Goal: Check status: Check status

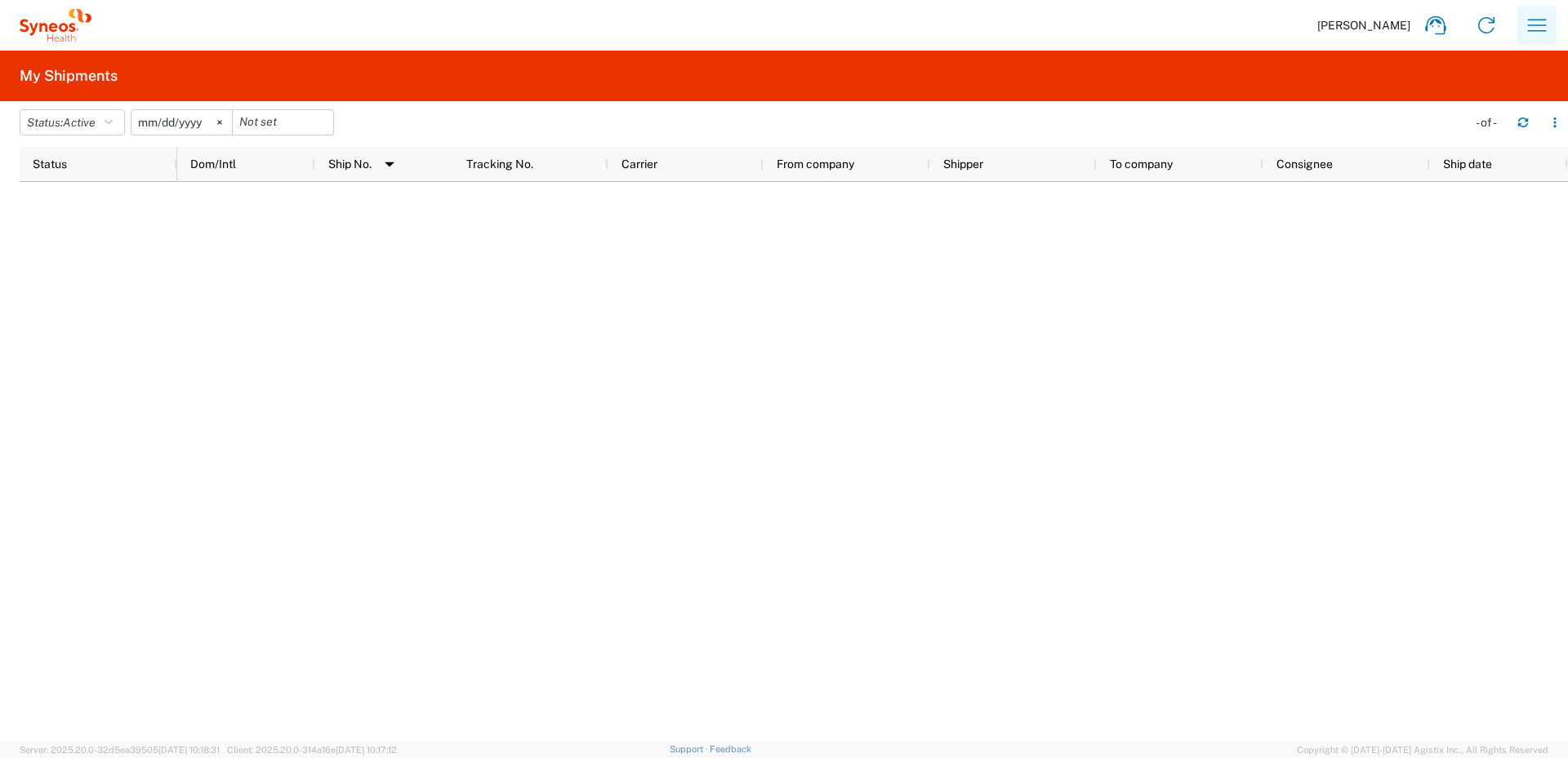
click at [1541, 31] on icon "button" at bounding box center [1536, 25] width 19 height 12
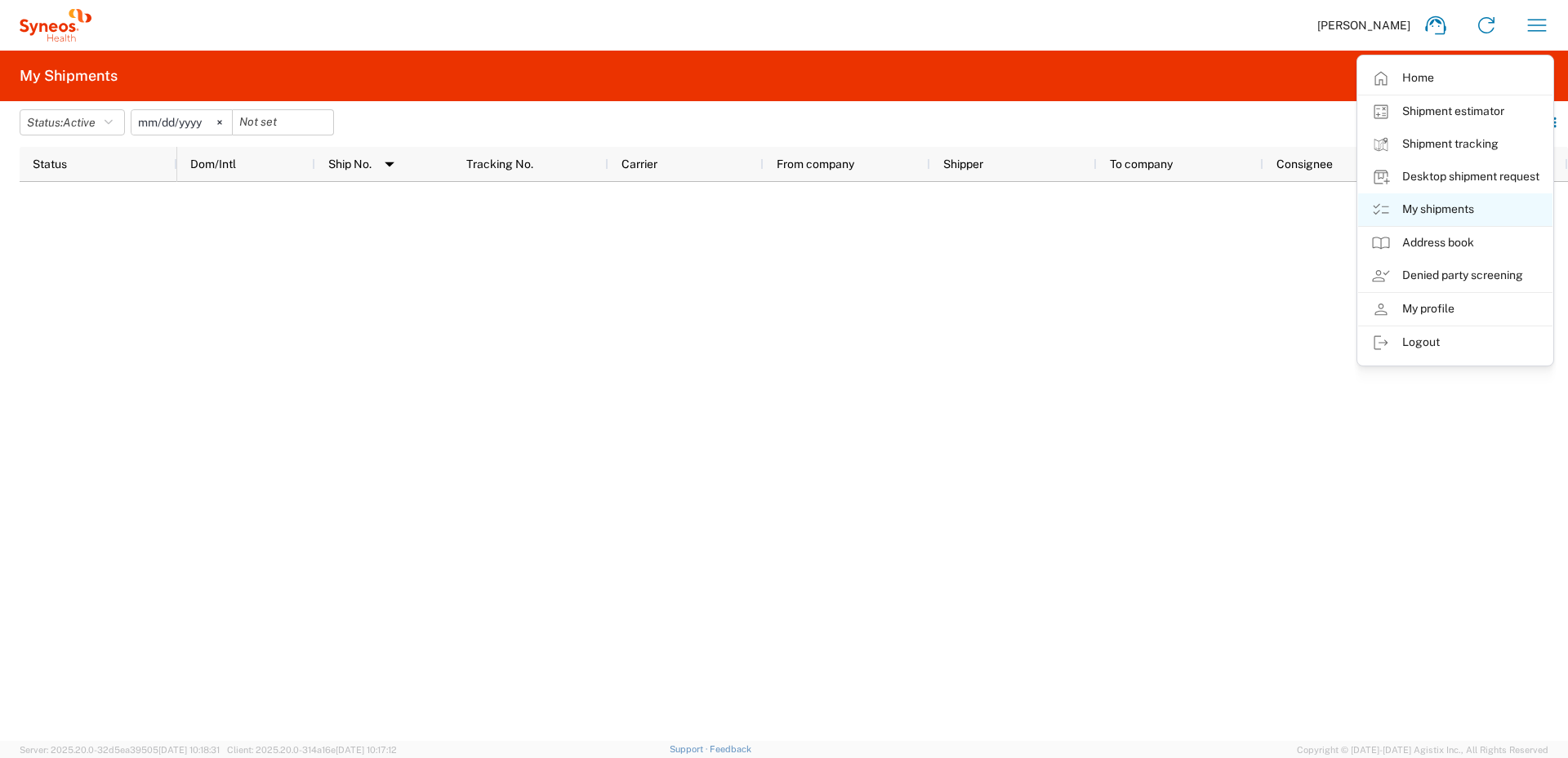
click at [1451, 204] on link "My shipments" at bounding box center [1455, 209] width 194 height 32
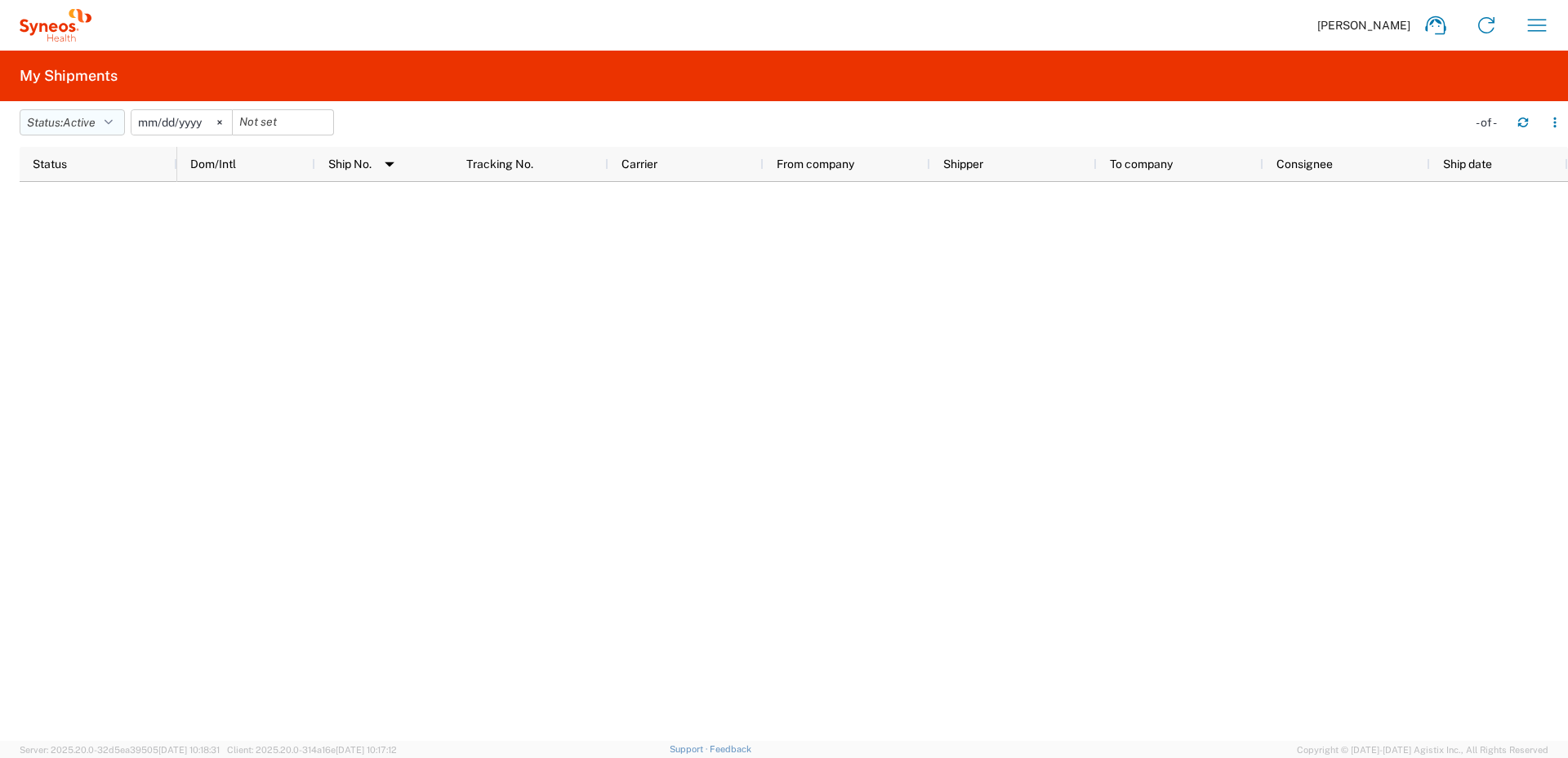
click at [113, 124] on icon "button" at bounding box center [109, 123] width 8 height 12
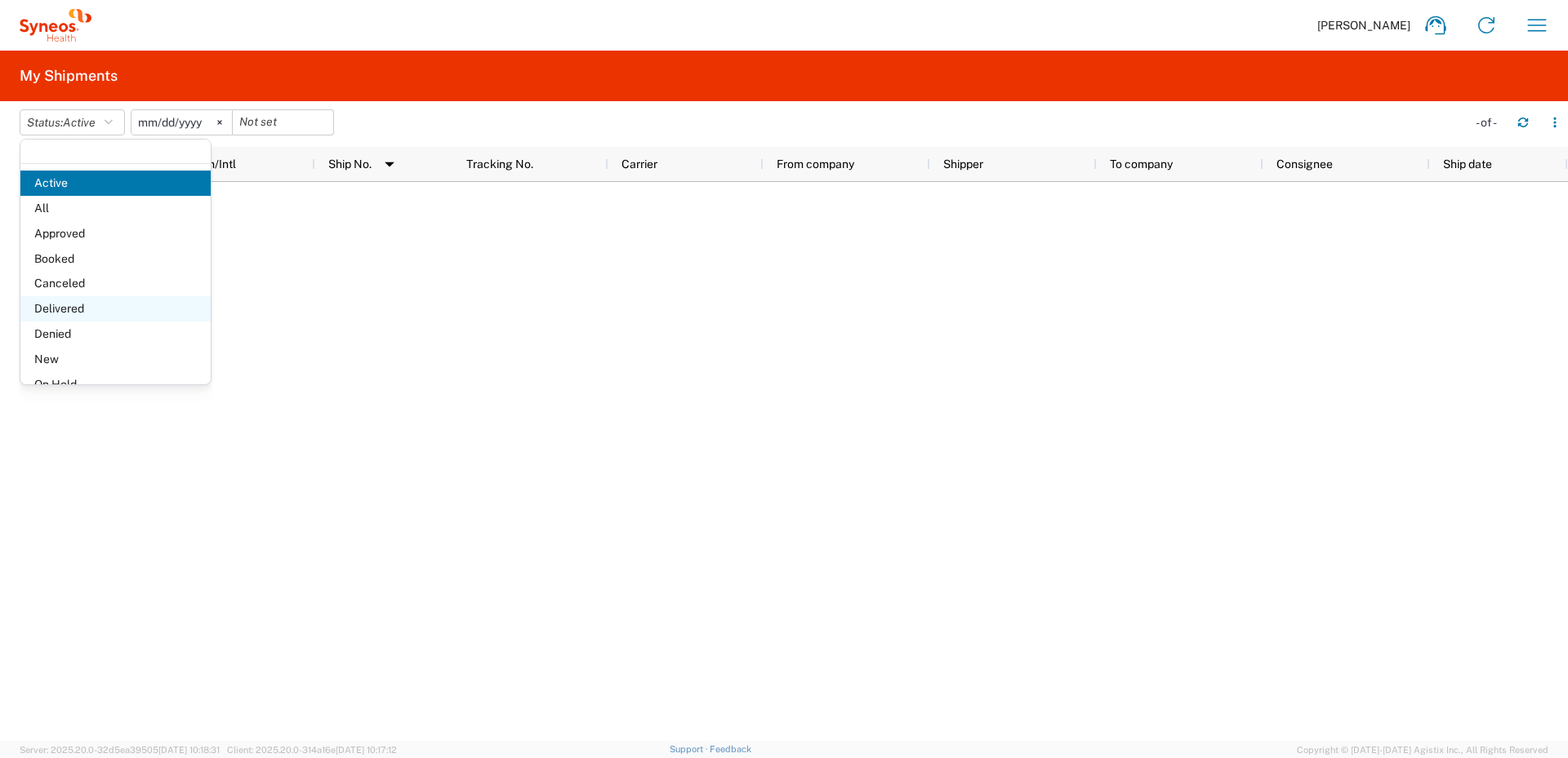
click at [77, 304] on span "Delivered" at bounding box center [115, 309] width 190 height 26
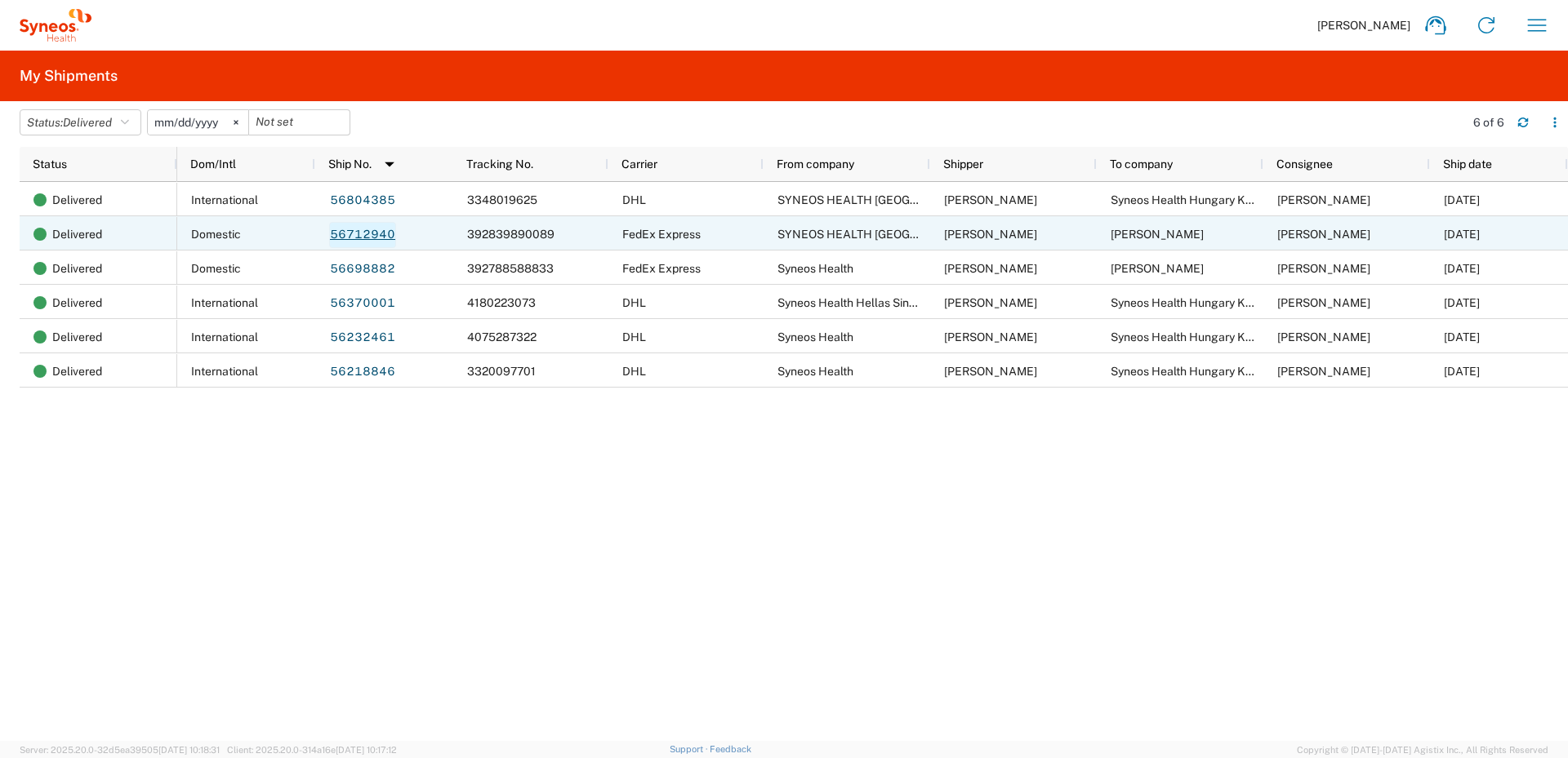
click at [373, 234] on link "56712940" at bounding box center [363, 235] width 67 height 26
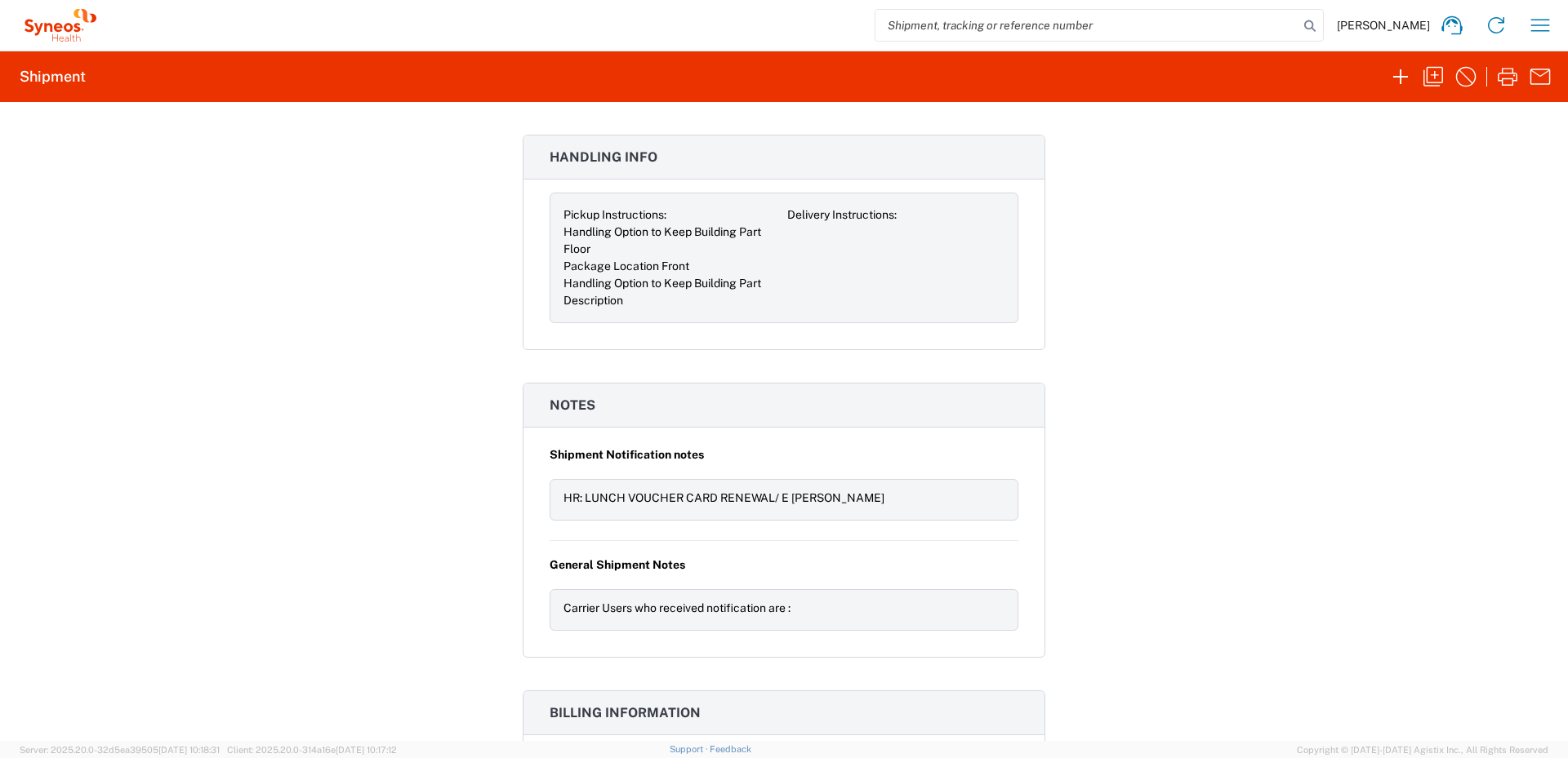
scroll to position [1714, 0]
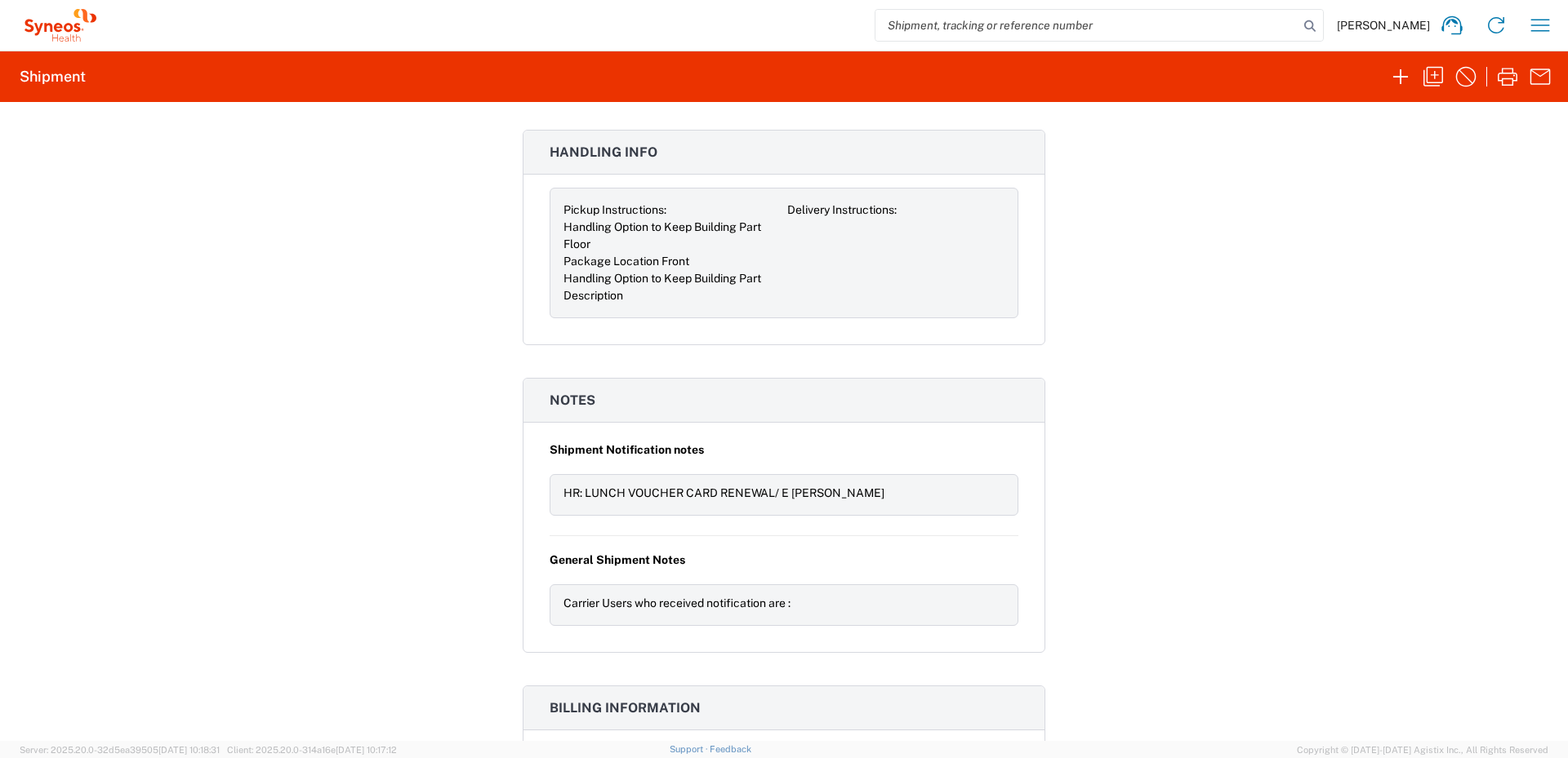
click at [555, 493] on div "HR: LUNCH VOUCHER CARD RENEWAL/ E [PERSON_NAME]" at bounding box center [783, 495] width 469 height 41
drag, startPoint x: 558, startPoint y: 493, endPoint x: 866, endPoint y: 488, distance: 308.0
click at [866, 488] on div "HR: LUNCH VOUCHER CARD RENEWAL/ E [PERSON_NAME]" at bounding box center [783, 493] width 441 height 17
copy div "HR: LUNCH VOUCHER CARD RENEWAL/ E [PERSON_NAME]"
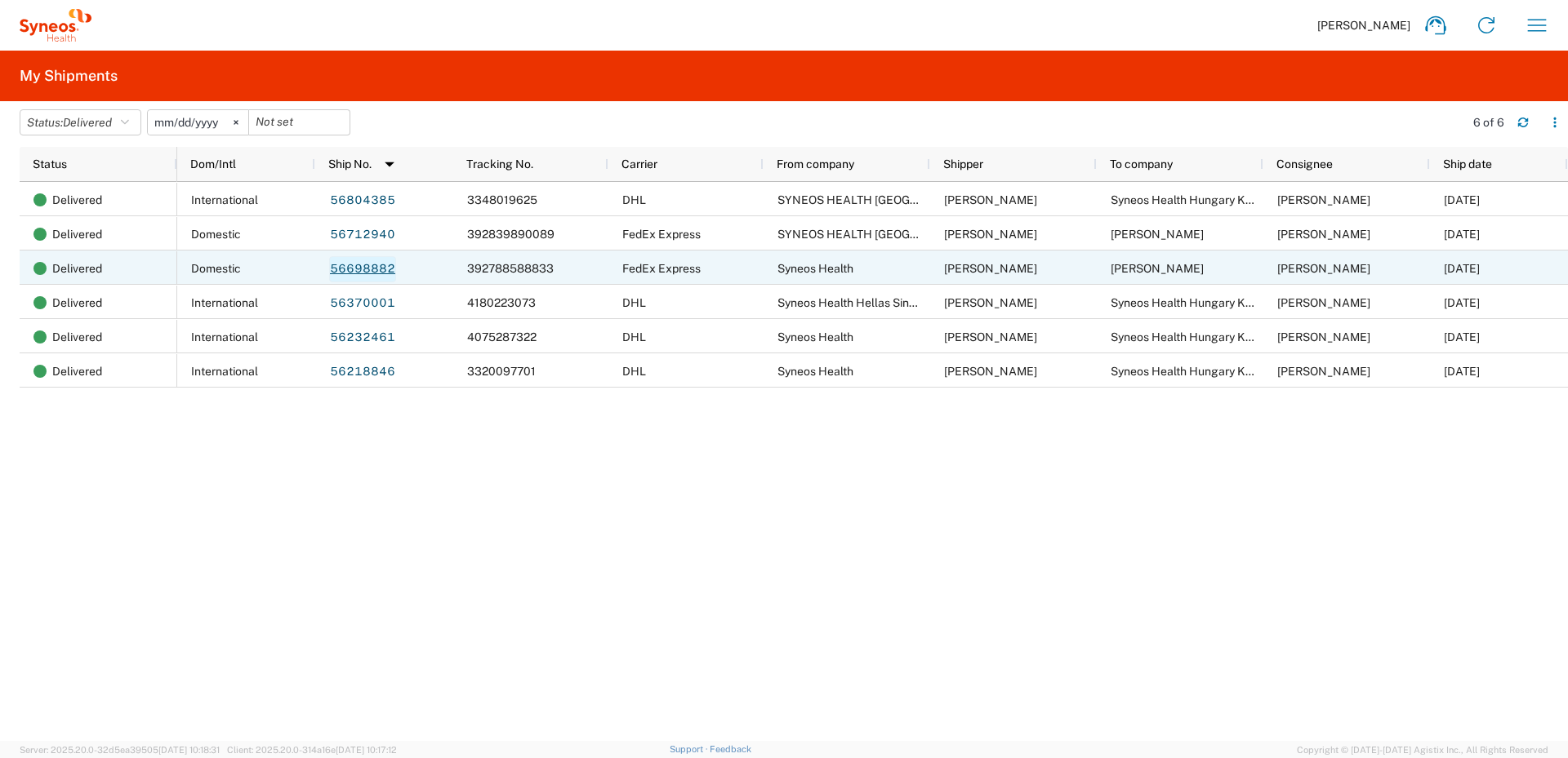
click at [368, 268] on link "56698882" at bounding box center [363, 269] width 67 height 26
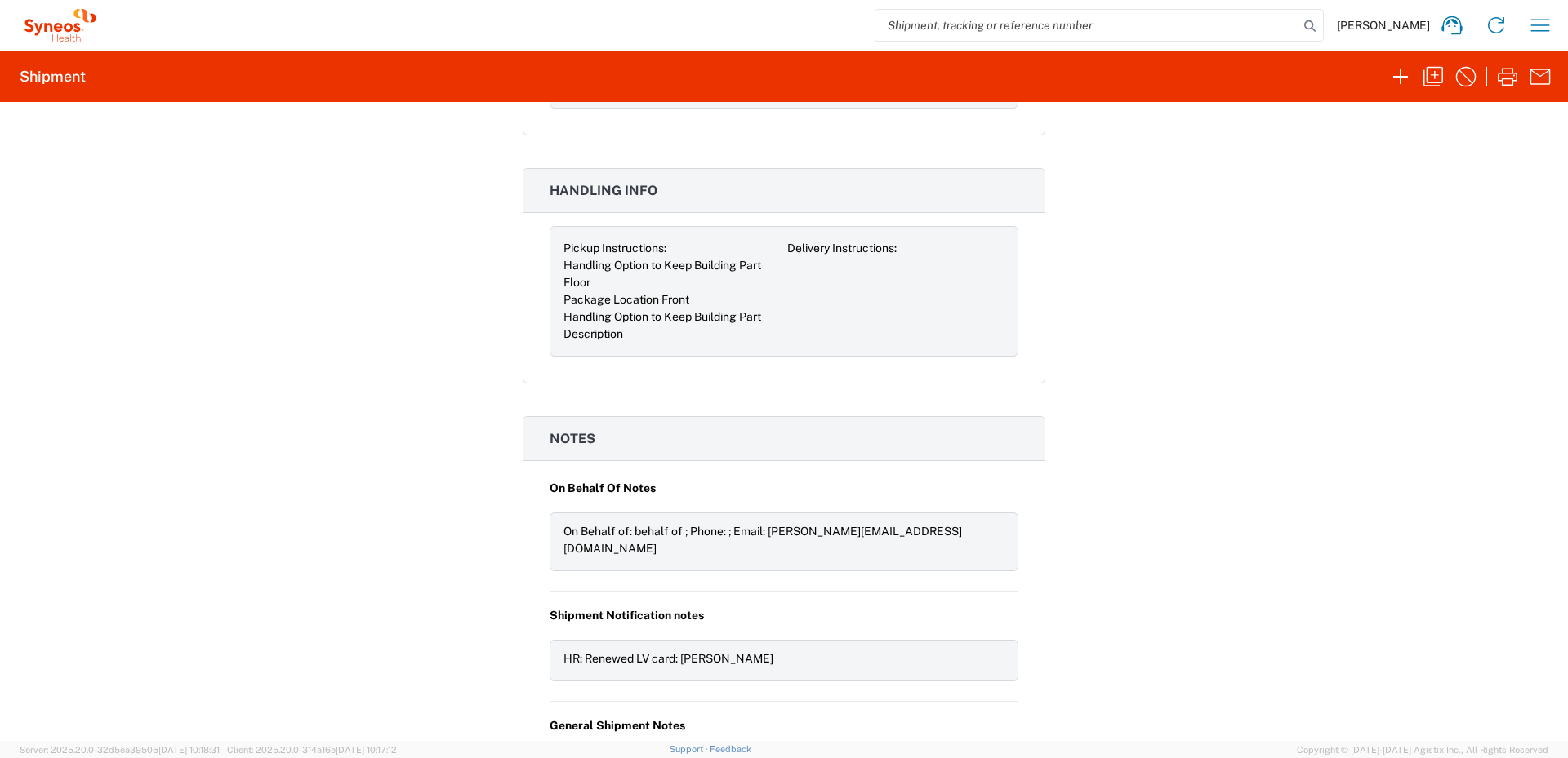
scroll to position [1714, 0]
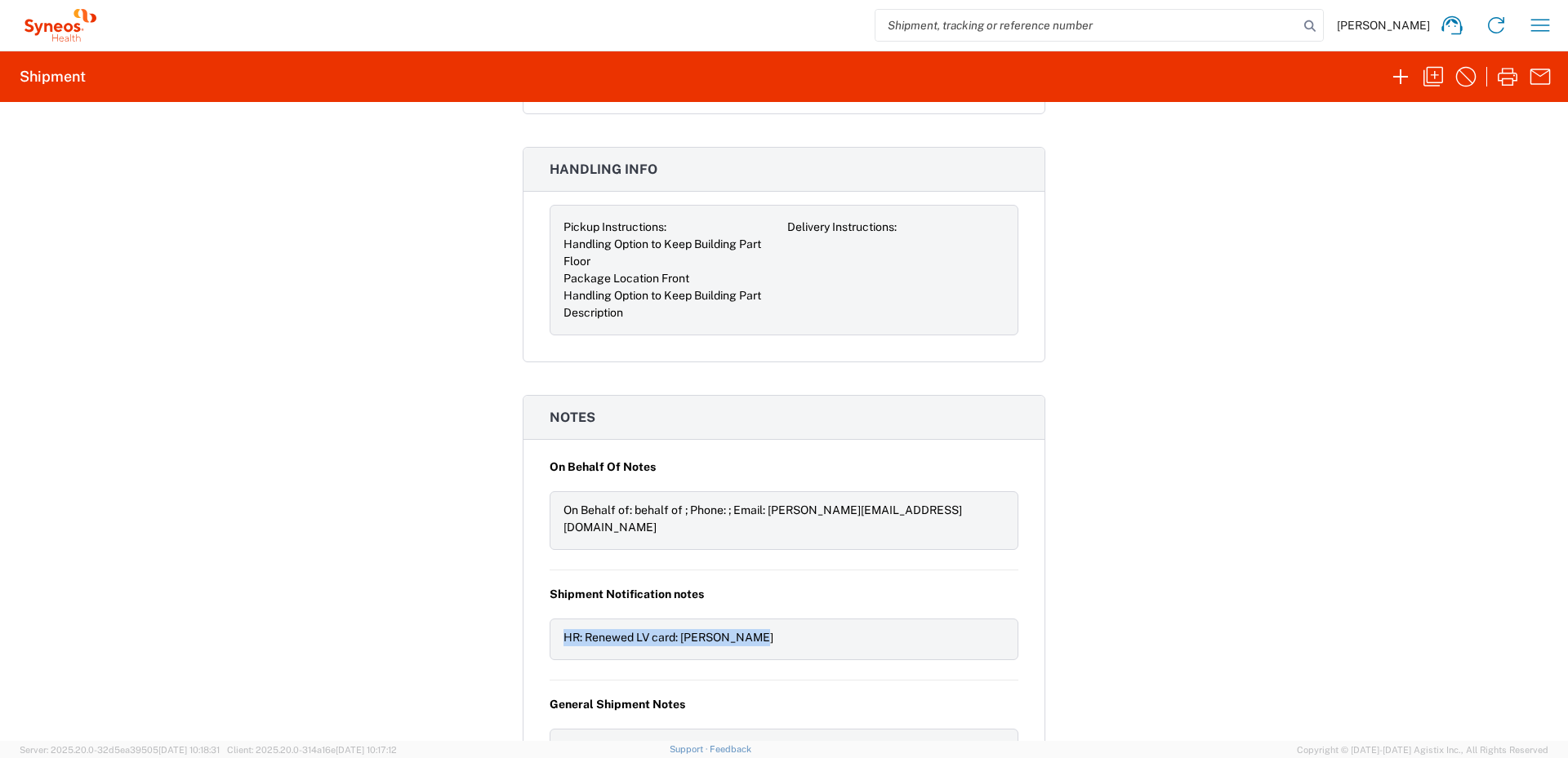
drag, startPoint x: 558, startPoint y: 617, endPoint x: 757, endPoint y: 616, distance: 199.0
click at [757, 629] on div "HR: Renewed LV card: [PERSON_NAME]" at bounding box center [783, 638] width 441 height 17
drag, startPoint x: 757, startPoint y: 616, endPoint x: 718, endPoint y: 617, distance: 39.0
copy div "HR: Renewed LV card: [PERSON_NAME]"
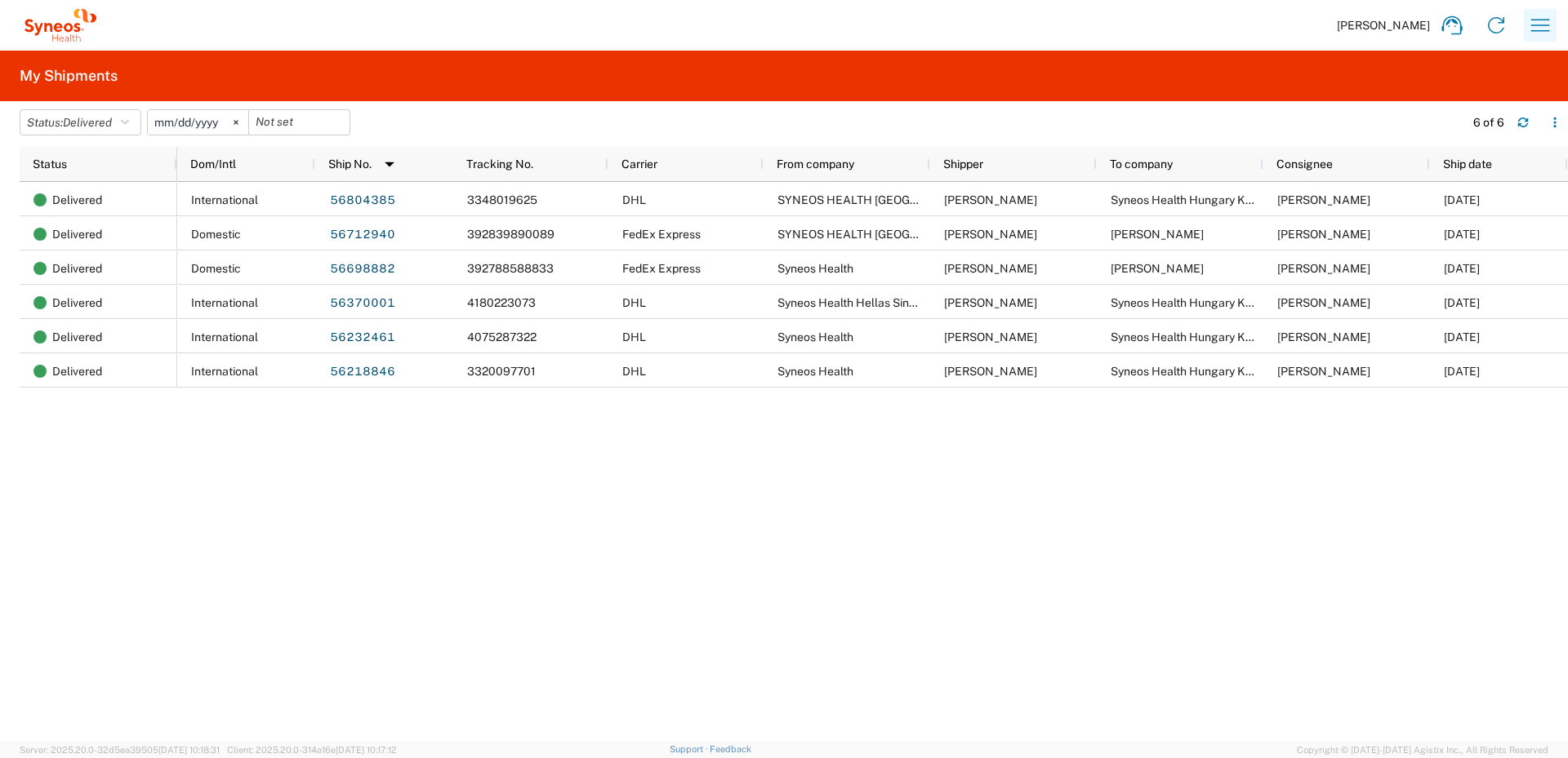
click at [1533, 22] on icon "button" at bounding box center [1539, 25] width 26 height 26
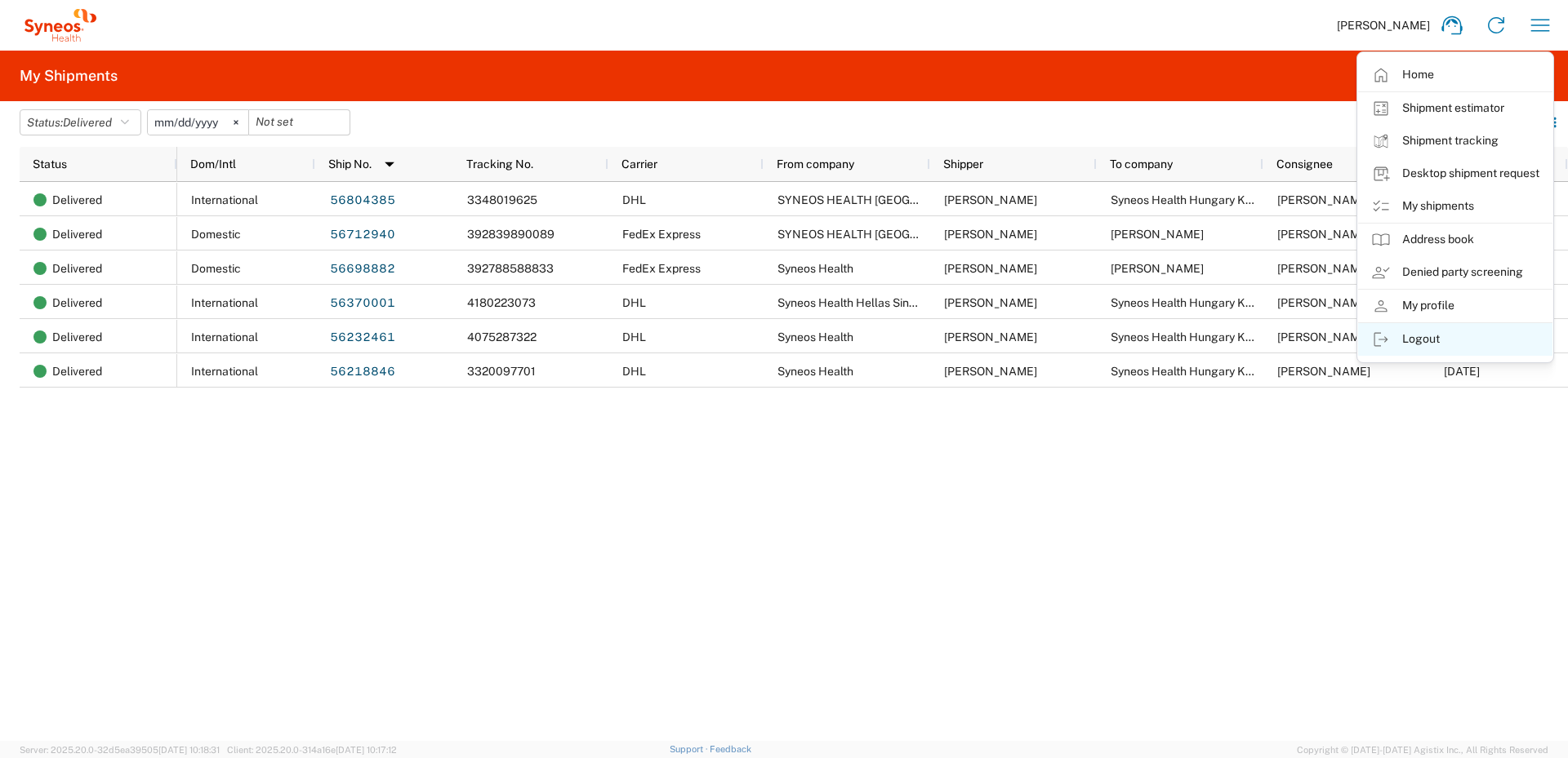
click at [1418, 335] on link "Logout" at bounding box center [1455, 339] width 194 height 32
